Goal: Task Accomplishment & Management: Complete application form

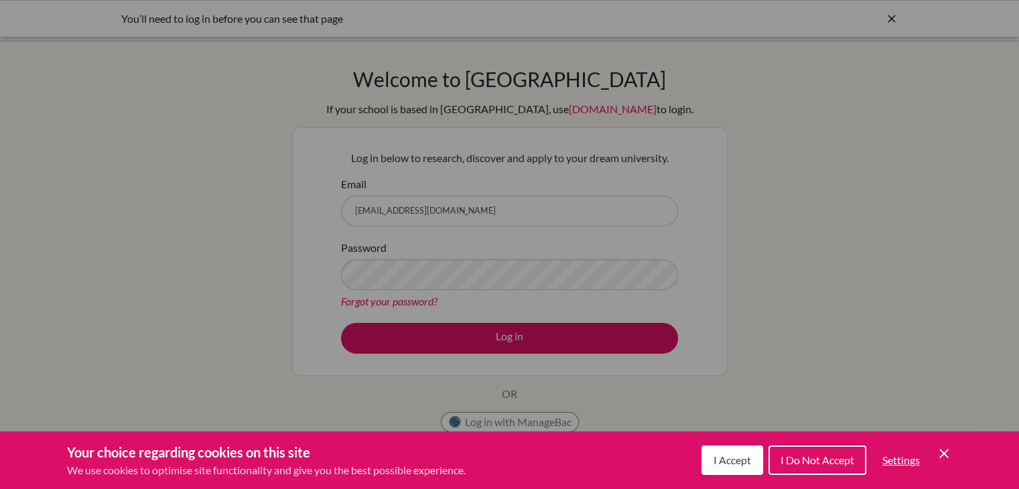
click at [732, 459] on span "I Accept" at bounding box center [733, 460] width 38 height 13
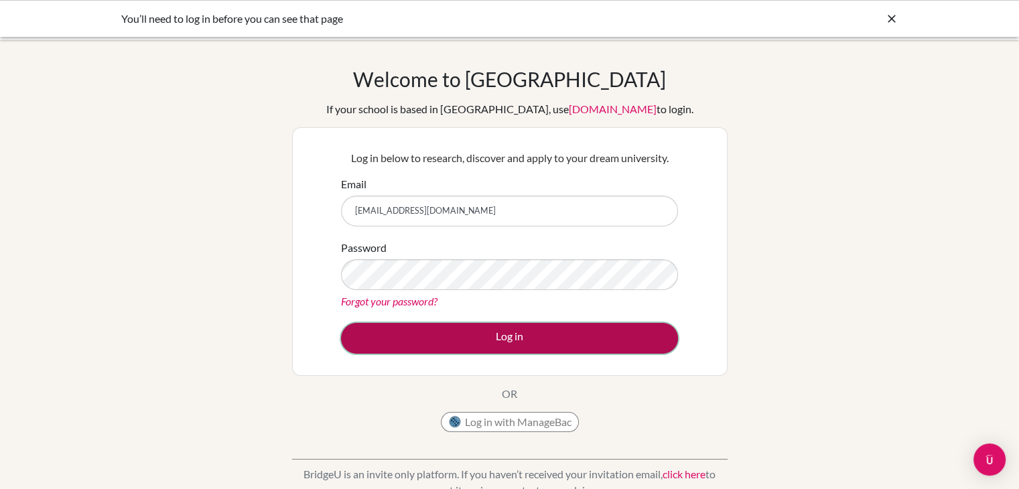
click at [568, 324] on button "Log in" at bounding box center [509, 338] width 337 height 31
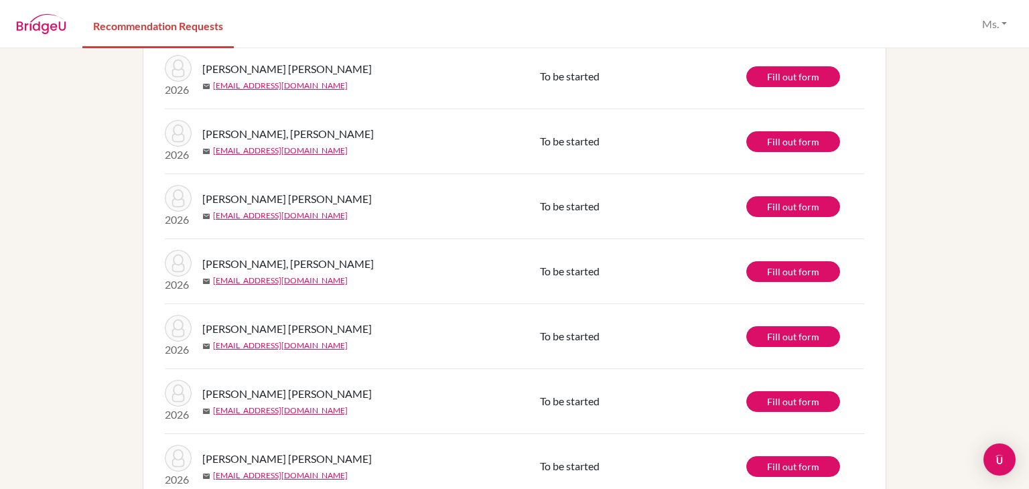
scroll to position [3015, 0]
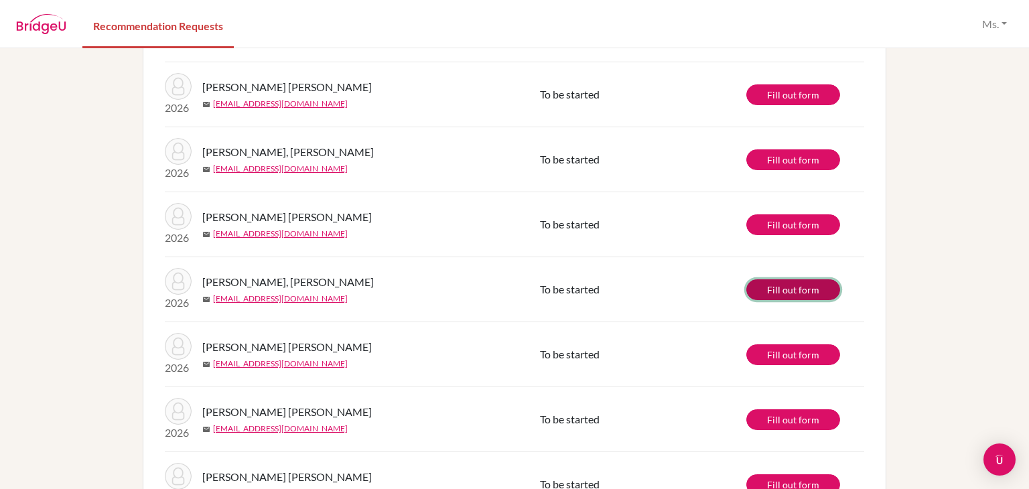
click at [812, 282] on link "Fill out form" at bounding box center [793, 289] width 94 height 21
